Goal: Task Accomplishment & Management: Manage account settings

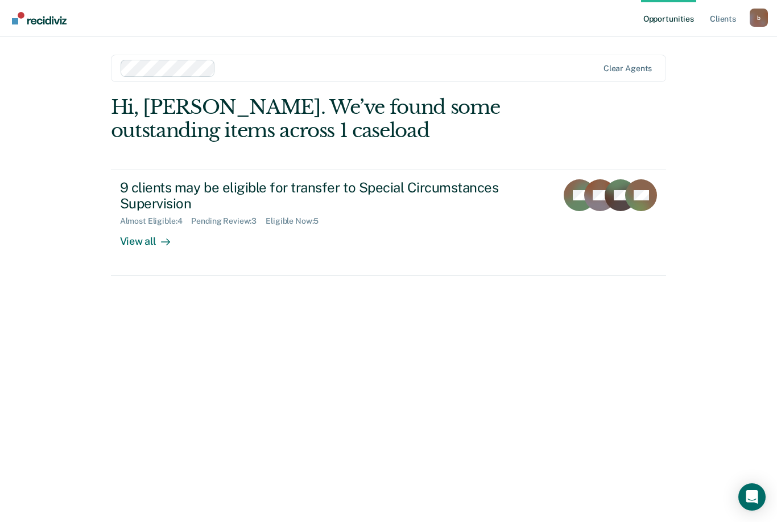
click at [139, 238] on div "View all" at bounding box center [152, 237] width 64 height 22
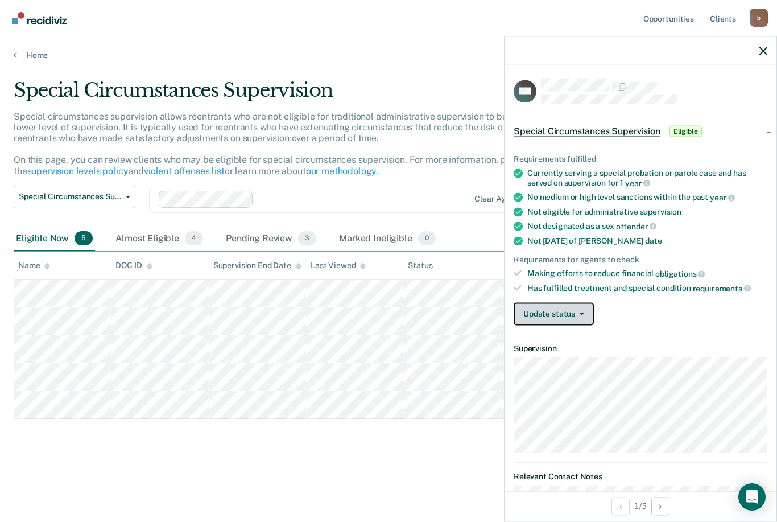
click at [581, 309] on button "Update status" at bounding box center [554, 313] width 80 height 23
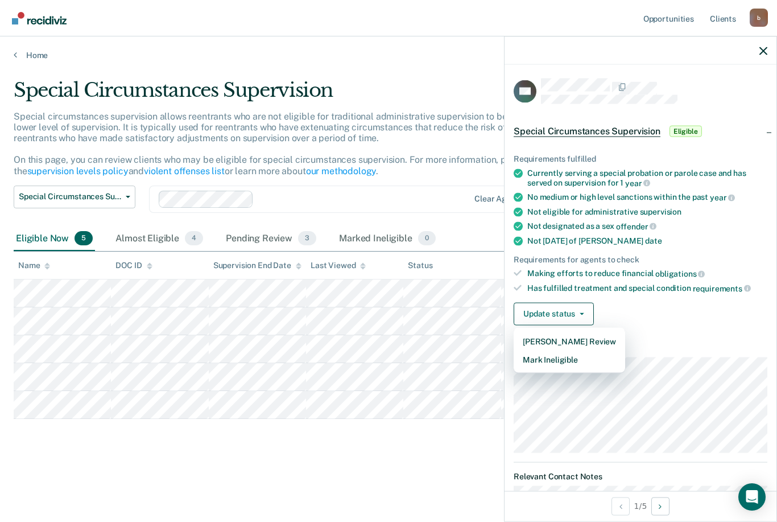
click at [677, 335] on article "DH Special Circumstances Supervision Eligible Requirements fulfilled Currently …" at bounding box center [641, 312] width 254 height 467
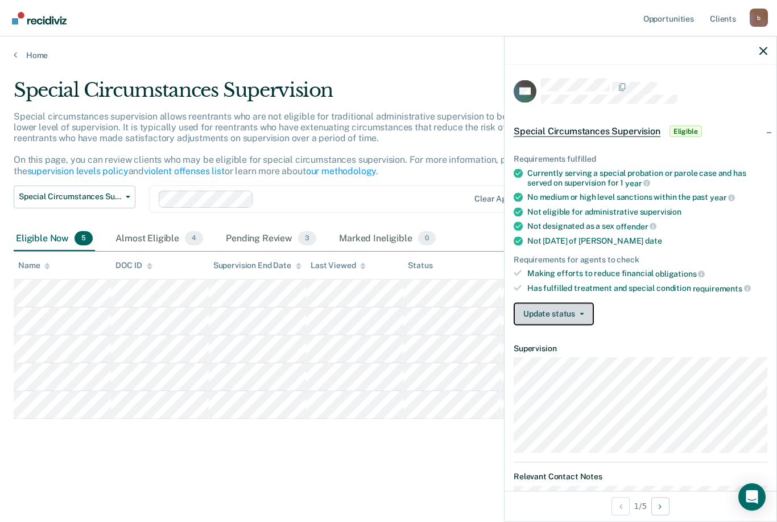
click at [586, 310] on button "Update status" at bounding box center [554, 313] width 80 height 23
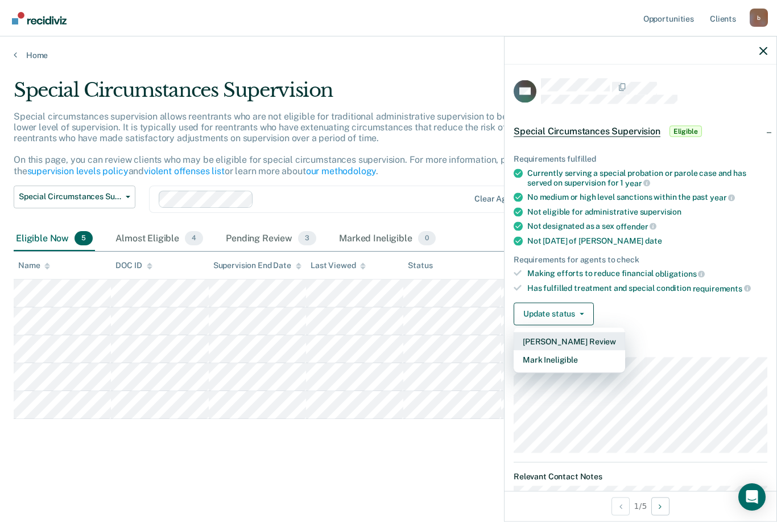
click at [571, 336] on button "[PERSON_NAME] Review" at bounding box center [570, 341] width 112 height 18
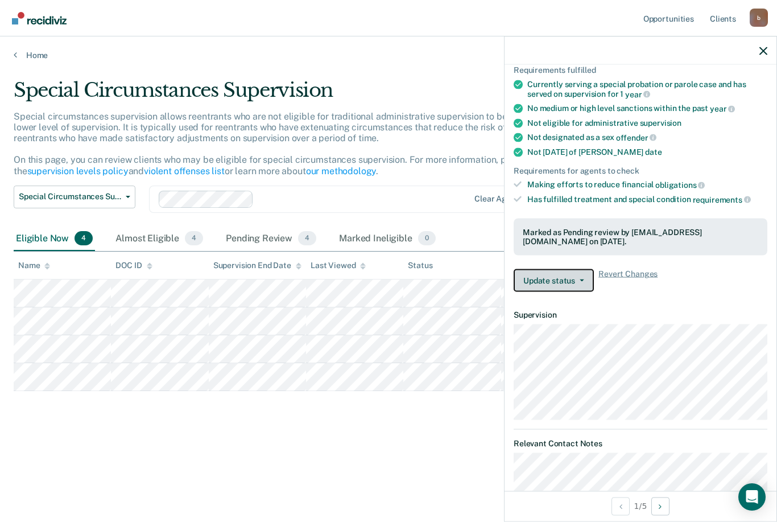
scroll to position [88, 0]
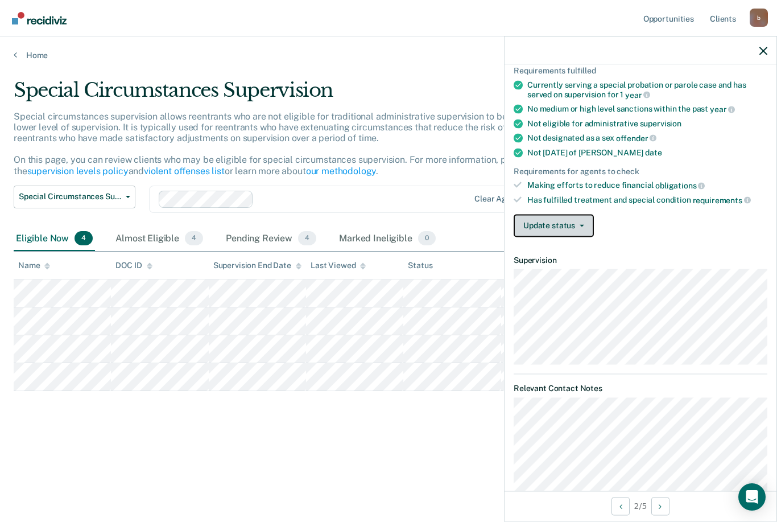
click at [583, 225] on button "Update status" at bounding box center [554, 225] width 80 height 23
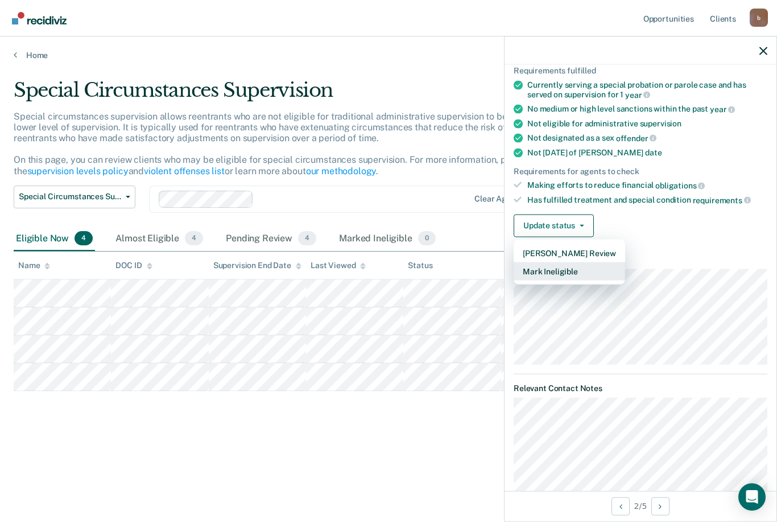
click at [562, 271] on button "Mark Ineligible" at bounding box center [570, 271] width 112 height 18
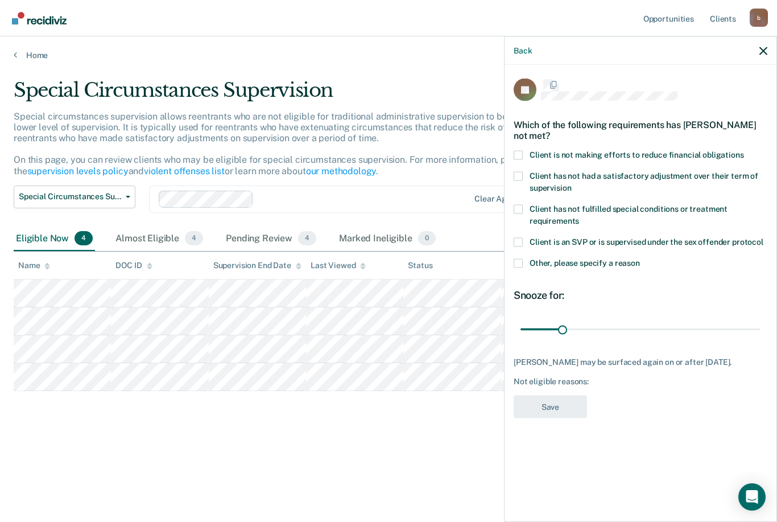
scroll to position [0, 0]
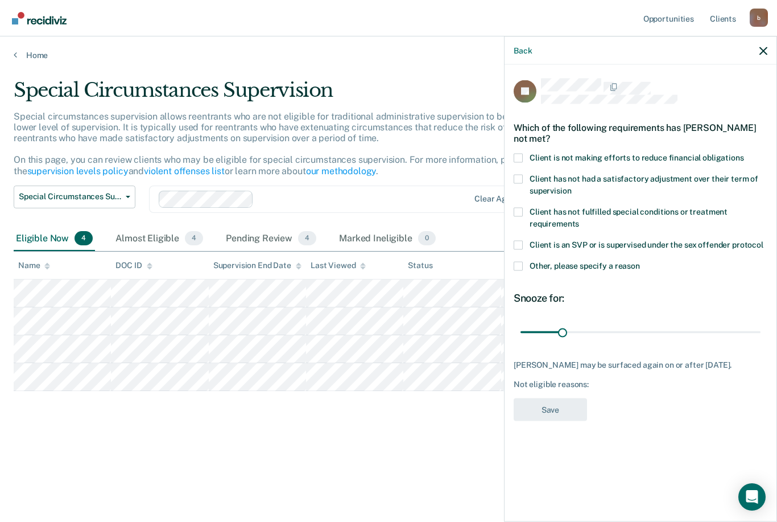
click at [521, 217] on label "Client has not fulfilled special conditions or treatment requirements" at bounding box center [641, 219] width 254 height 24
click at [579, 219] on input "Client has not fulfilled special conditions or treatment requirements" at bounding box center [579, 219] width 0 height 0
click at [551, 405] on button "Save" at bounding box center [550, 409] width 73 height 23
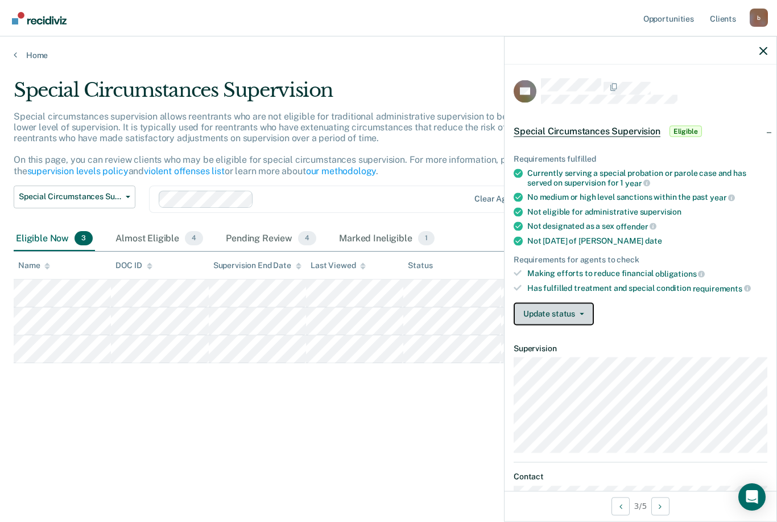
click at [576, 310] on button "Update status" at bounding box center [554, 313] width 80 height 23
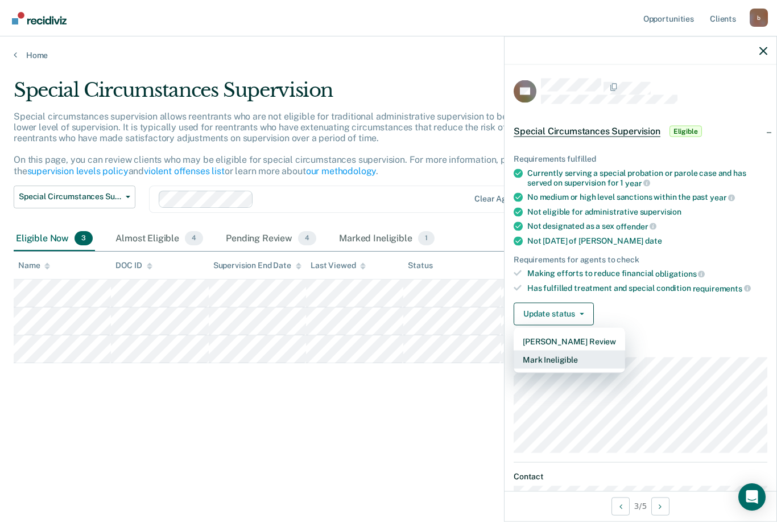
click at [553, 356] on button "Mark Ineligible" at bounding box center [570, 359] width 112 height 18
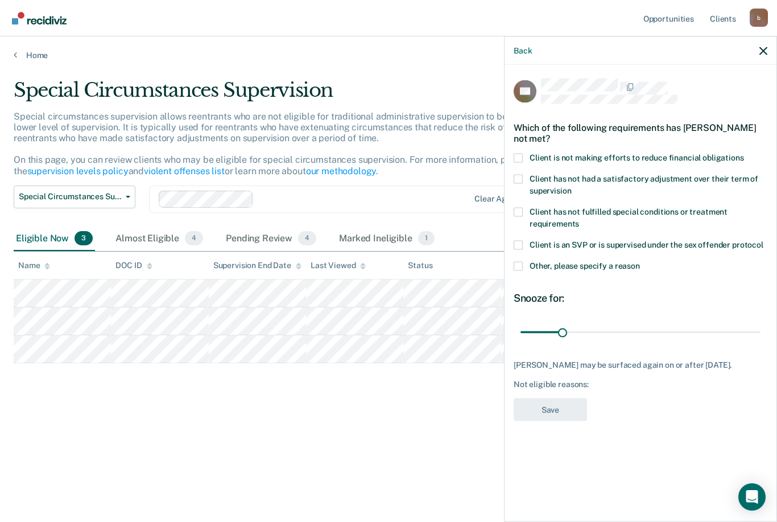
click at [515, 156] on span at bounding box center [518, 157] width 9 height 9
click at [744, 153] on input "Client is not making efforts to reduce financial obligations" at bounding box center [744, 153] width 0 height 0
click at [550, 411] on button "Save" at bounding box center [550, 409] width 73 height 23
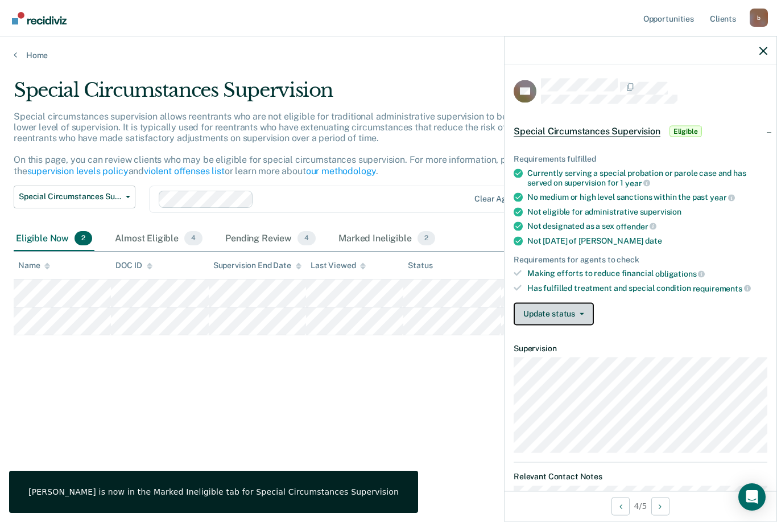
click at [580, 312] on icon "button" at bounding box center [582, 313] width 5 height 2
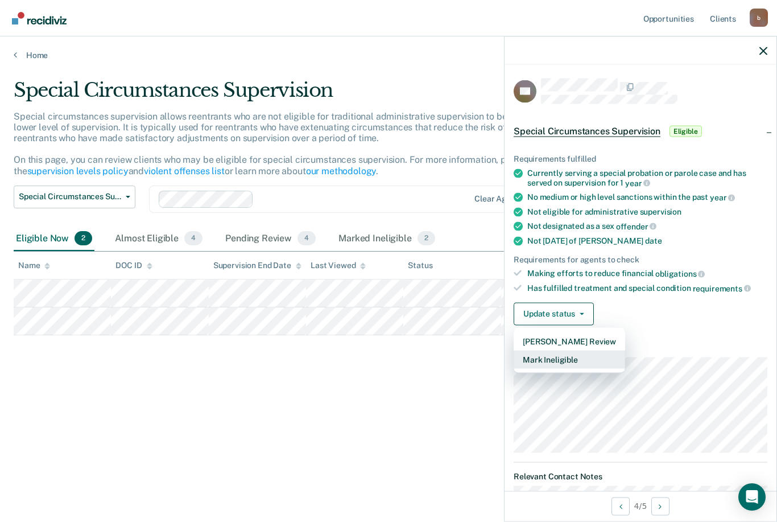
click at [574, 356] on button "Mark Ineligible" at bounding box center [570, 359] width 112 height 18
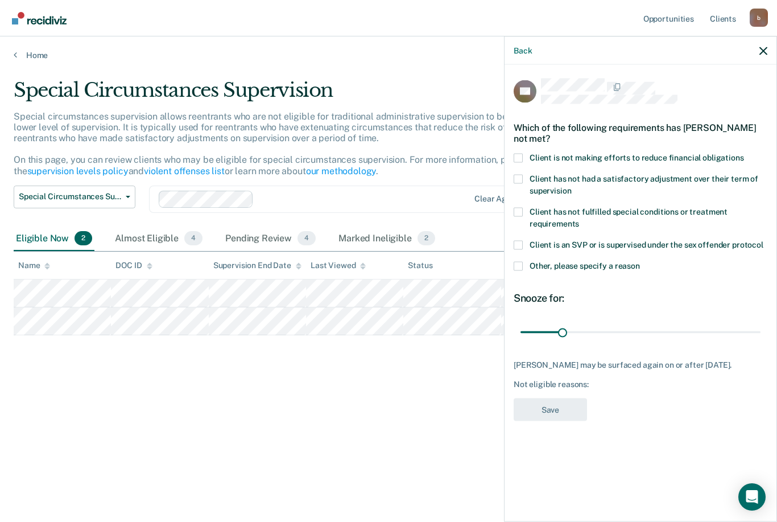
click at [514, 184] on label "Client has not had a satisfactory adjustment over their term of supervision" at bounding box center [641, 186] width 254 height 24
click at [571, 186] on input "Client has not had a satisfactory adjustment over their term of supervision" at bounding box center [571, 186] width 0 height 0
click at [532, 227] on label "Client has not fulfilled special conditions or treatment requirements" at bounding box center [641, 219] width 254 height 24
click at [579, 219] on input "Client has not fulfilled special conditions or treatment requirements" at bounding box center [579, 219] width 0 height 0
click at [526, 177] on label "Client has not had a satisfactory adjustment over their term of supervision" at bounding box center [641, 186] width 254 height 24
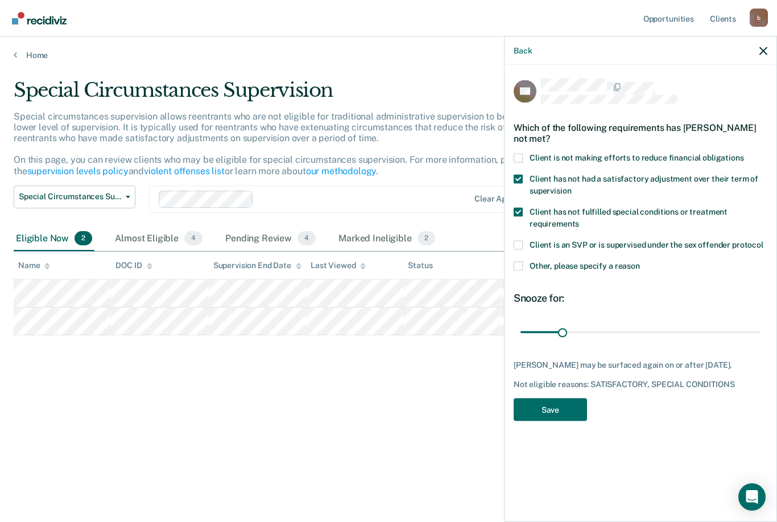
click at [571, 186] on input "Client has not had a satisfactory adjustment over their term of supervision" at bounding box center [571, 186] width 0 height 0
click at [547, 402] on button "Save" at bounding box center [550, 409] width 73 height 23
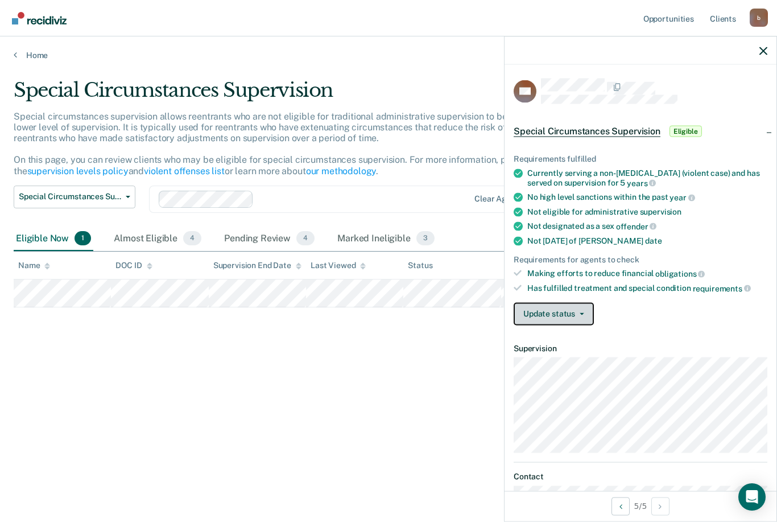
click at [575, 312] on button "Update status" at bounding box center [554, 313] width 80 height 23
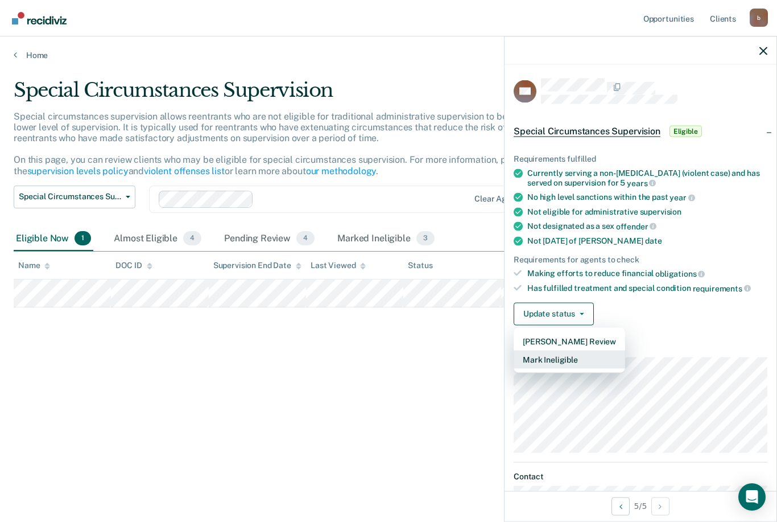
click at [559, 356] on button "Mark Ineligible" at bounding box center [570, 359] width 112 height 18
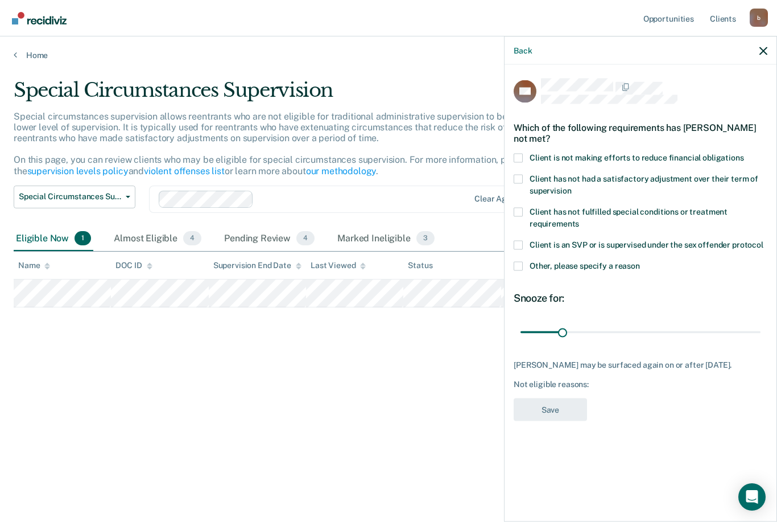
click at [526, 157] on label "Client is not making efforts to reduce financial obligations" at bounding box center [641, 159] width 254 height 12
click at [744, 153] on input "Client is not making efforts to reduce financial obligations" at bounding box center [744, 153] width 0 height 0
click at [546, 400] on button "Save" at bounding box center [550, 409] width 73 height 23
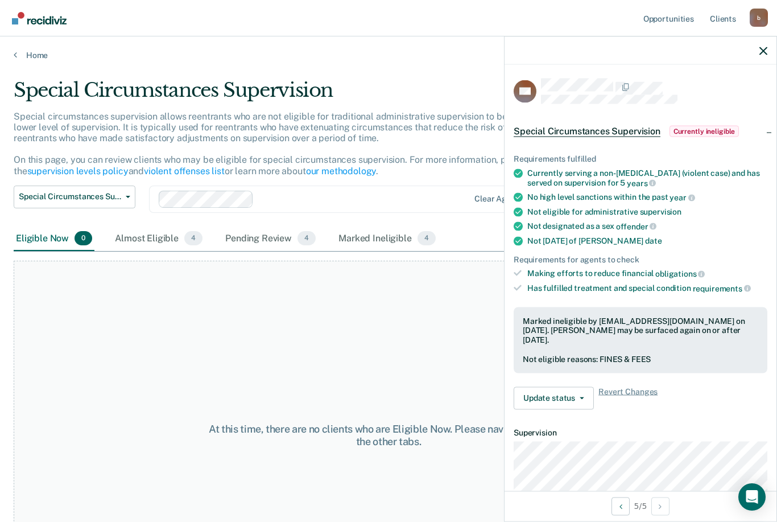
click at [293, 238] on div "Pending Review 4" at bounding box center [270, 238] width 95 height 25
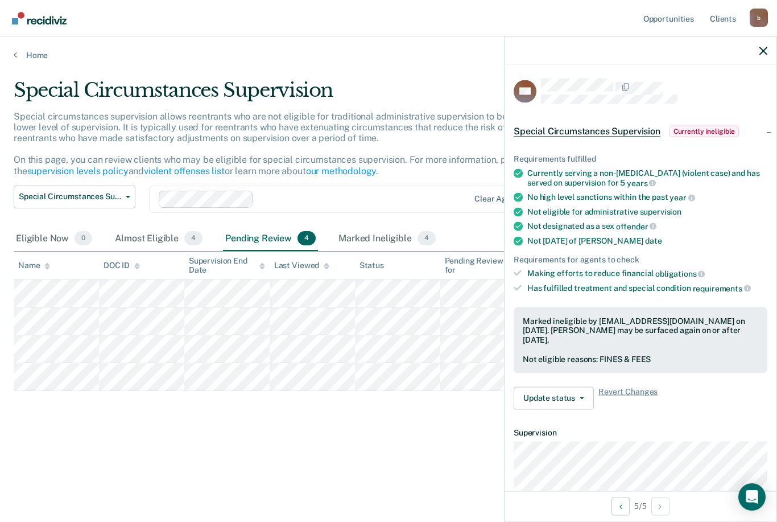
click at [391, 237] on div "Marked Ineligible 4" at bounding box center [387, 238] width 102 height 25
click at [173, 232] on div "Almost Eligible 4" at bounding box center [159, 238] width 92 height 25
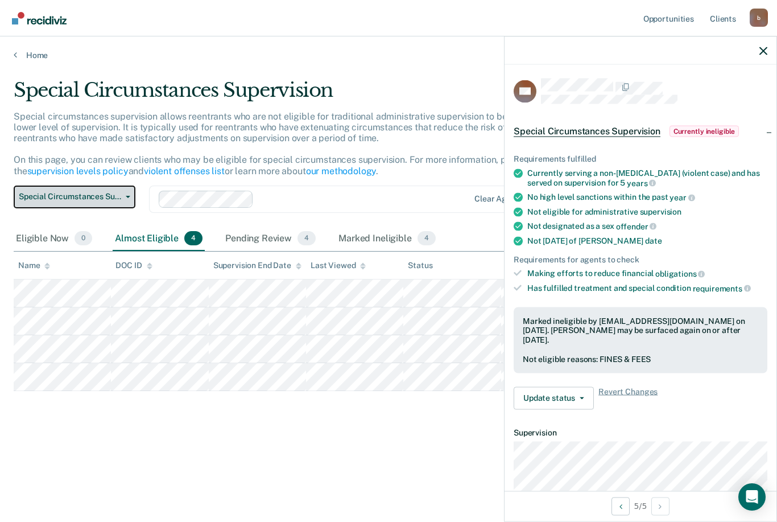
click at [129, 193] on button "Special Circumstances Supervision" at bounding box center [75, 197] width 122 height 23
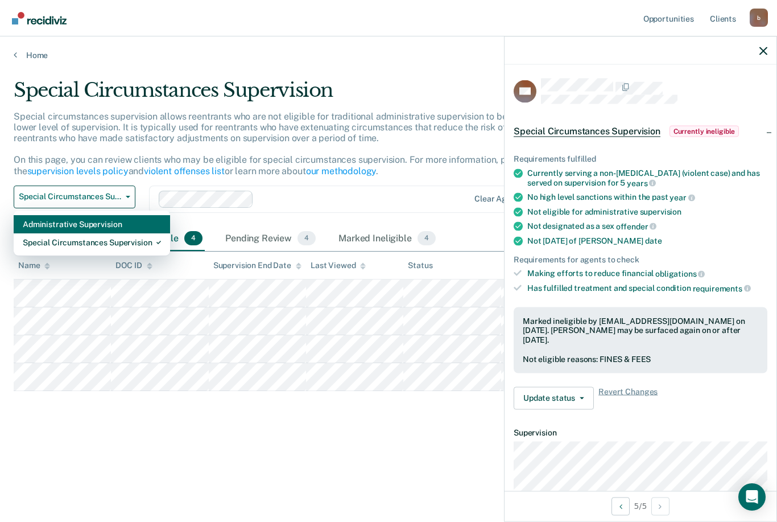
click at [101, 223] on div "Administrative Supervision" at bounding box center [92, 224] width 138 height 18
